Goal: Find specific page/section: Find specific page/section

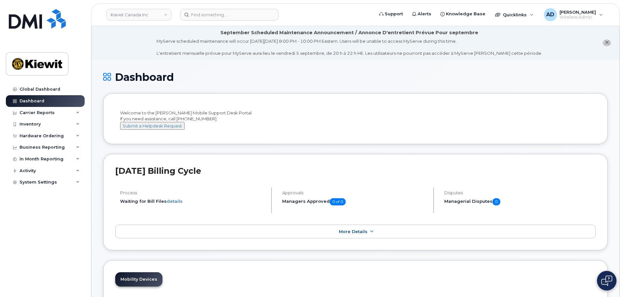
click at [223, 5] on header "[PERSON_NAME] Canada Inc Support Alerts Knowledge Base Quicklinks Suspend / Can…" at bounding box center [355, 14] width 529 height 23
click at [224, 10] on input at bounding box center [229, 15] width 99 height 12
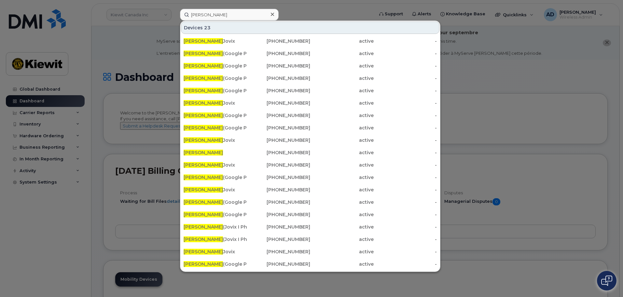
drag, startPoint x: 233, startPoint y: 22, endPoint x: 236, endPoint y: 16, distance: 6.3
click at [233, 22] on div "Devices 23" at bounding box center [310, 27] width 258 height 12
click at [236, 15] on input "[PERSON_NAME]" at bounding box center [229, 15] width 99 height 12
paste input "[PERSON_NAME][EMAIL_ADDRESS][PERSON_NAME][PERSON_NAME][DOMAIN_NAME]"
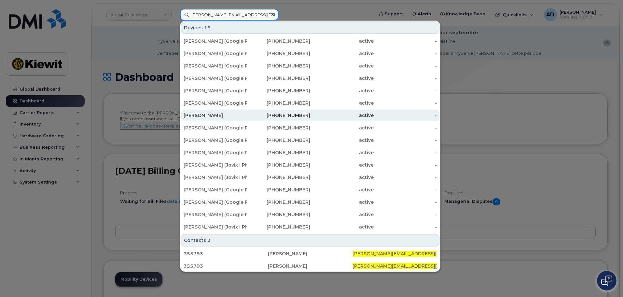
type input "[PERSON_NAME][EMAIL_ADDRESS][PERSON_NAME][PERSON_NAME][DOMAIN_NAME]"
click at [214, 111] on div "[PERSON_NAME]" at bounding box center [215, 115] width 63 height 12
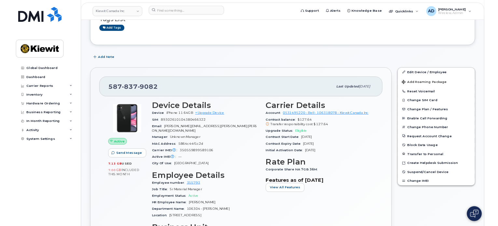
scroll to position [153, 0]
